Goal: Information Seeking & Learning: Find contact information

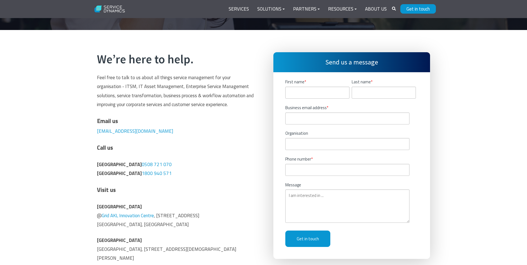
scroll to position [139, 0]
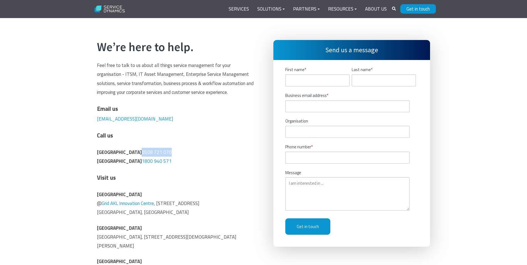
drag, startPoint x: 161, startPoint y: 150, endPoint x: 125, endPoint y: 152, distance: 36.1
click at [125, 152] on p "New Zealand 0508 721 070 [GEOGRAPHIC_DATA] 1800 940 571" at bounding box center [175, 157] width 157 height 18
copy span "0508 721 070"
click at [79, 163] on div "We’re here to help. Feel free to talk to us about all things service management…" at bounding box center [263, 177] width 527 height 319
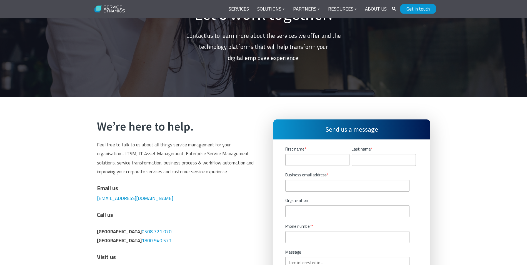
scroll to position [28, 0]
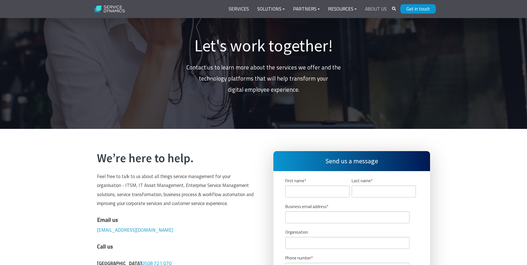
click at [368, 7] on link "About Us" at bounding box center [376, 8] width 30 height 13
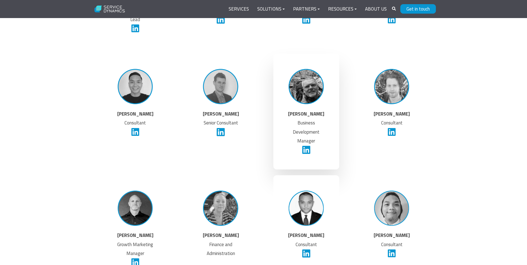
scroll to position [1388, 0]
